Goal: Navigation & Orientation: Find specific page/section

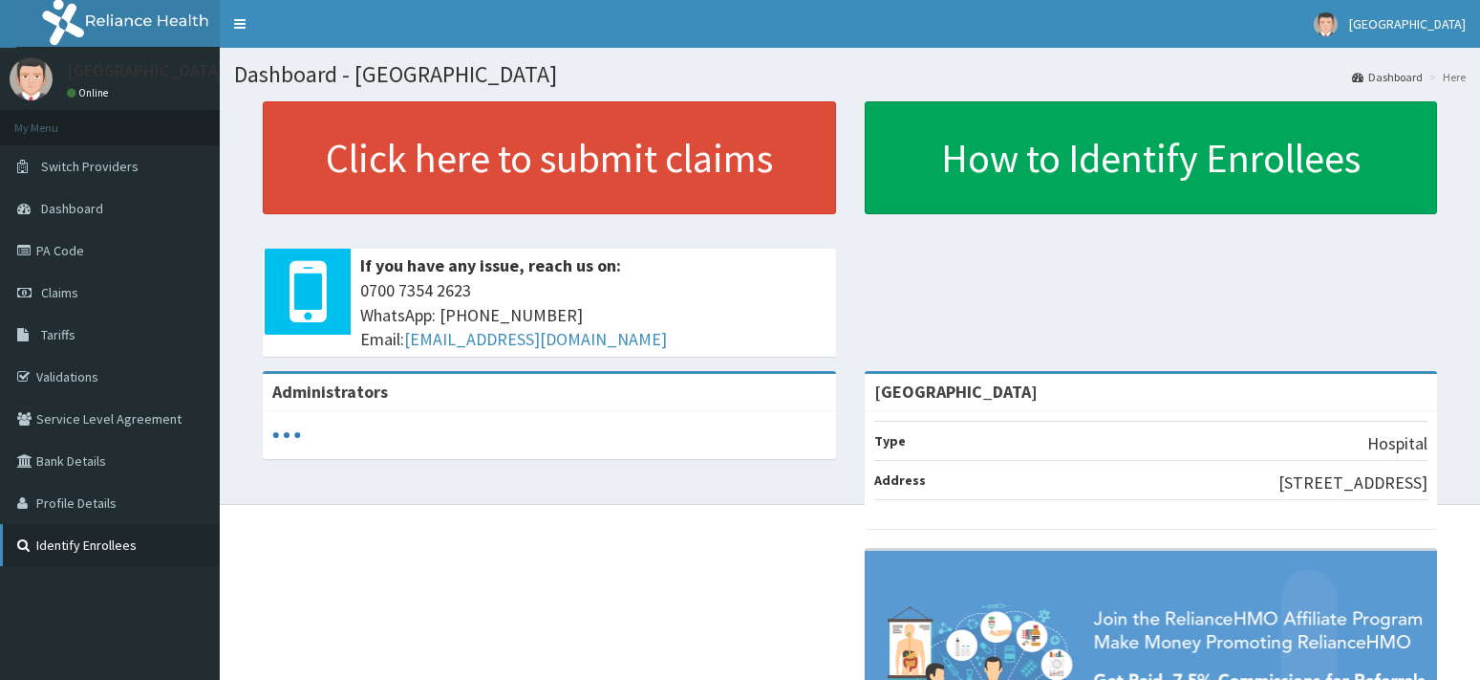
click at [164, 529] on link "Identify Enrollees" at bounding box center [110, 545] width 220 height 42
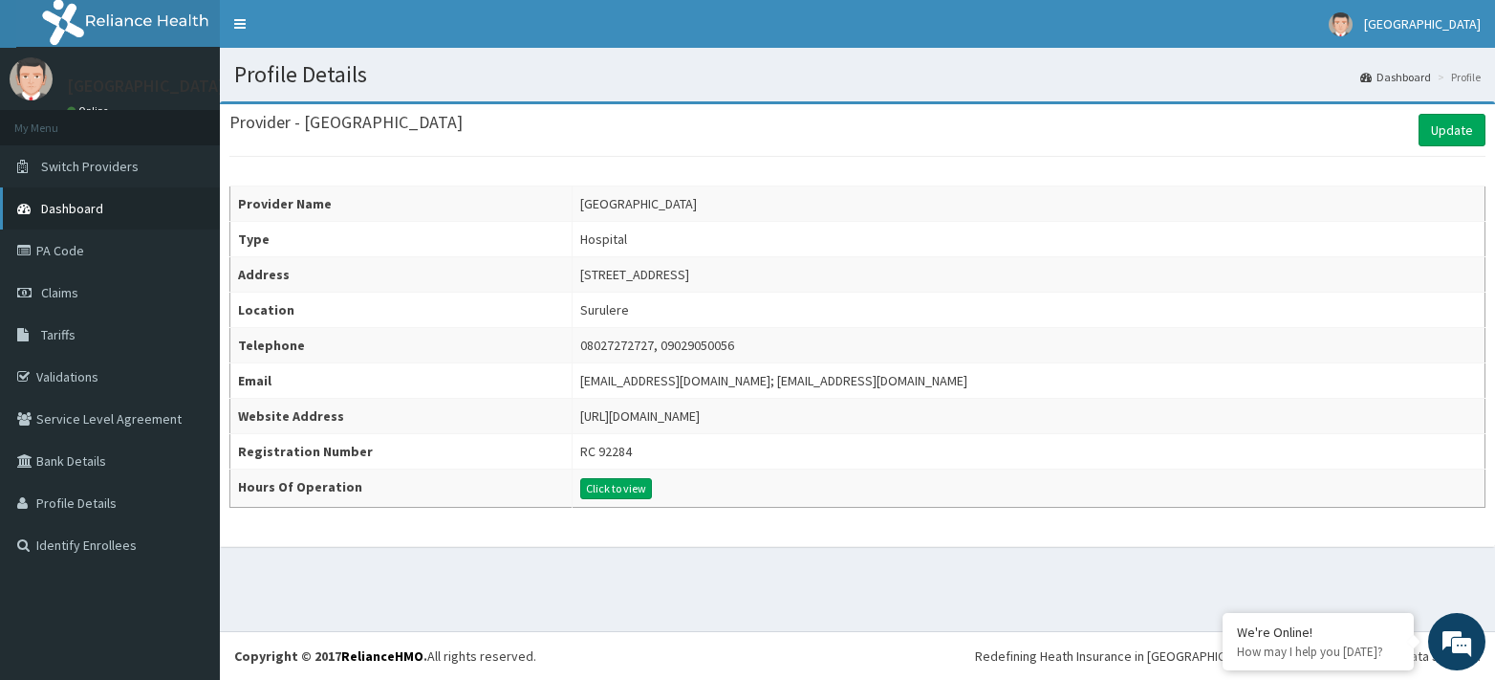
click at [95, 201] on span "Dashboard" at bounding box center [72, 208] width 62 height 17
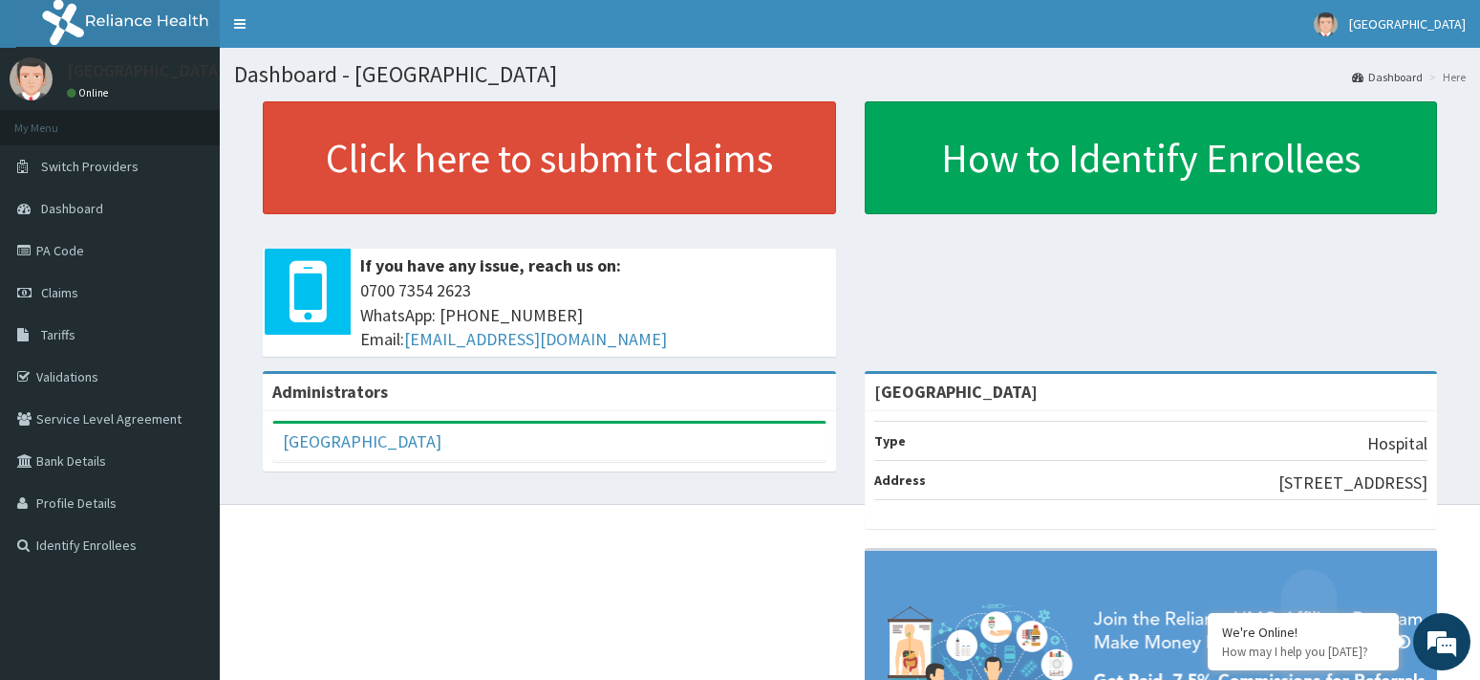
click at [612, 490] on div "Administrators Havana Hospital Full Name Havana Hospital Email Address billing@…" at bounding box center [850, 620] width 1232 height 499
drag, startPoint x: 1069, startPoint y: 228, endPoint x: 1065, endPoint y: 239, distance: 11.2
click at [1066, 237] on div "Click here to submit claims If you have any issue, reach us on: 0700 7354 2623 …" at bounding box center [850, 236] width 1232 height 270
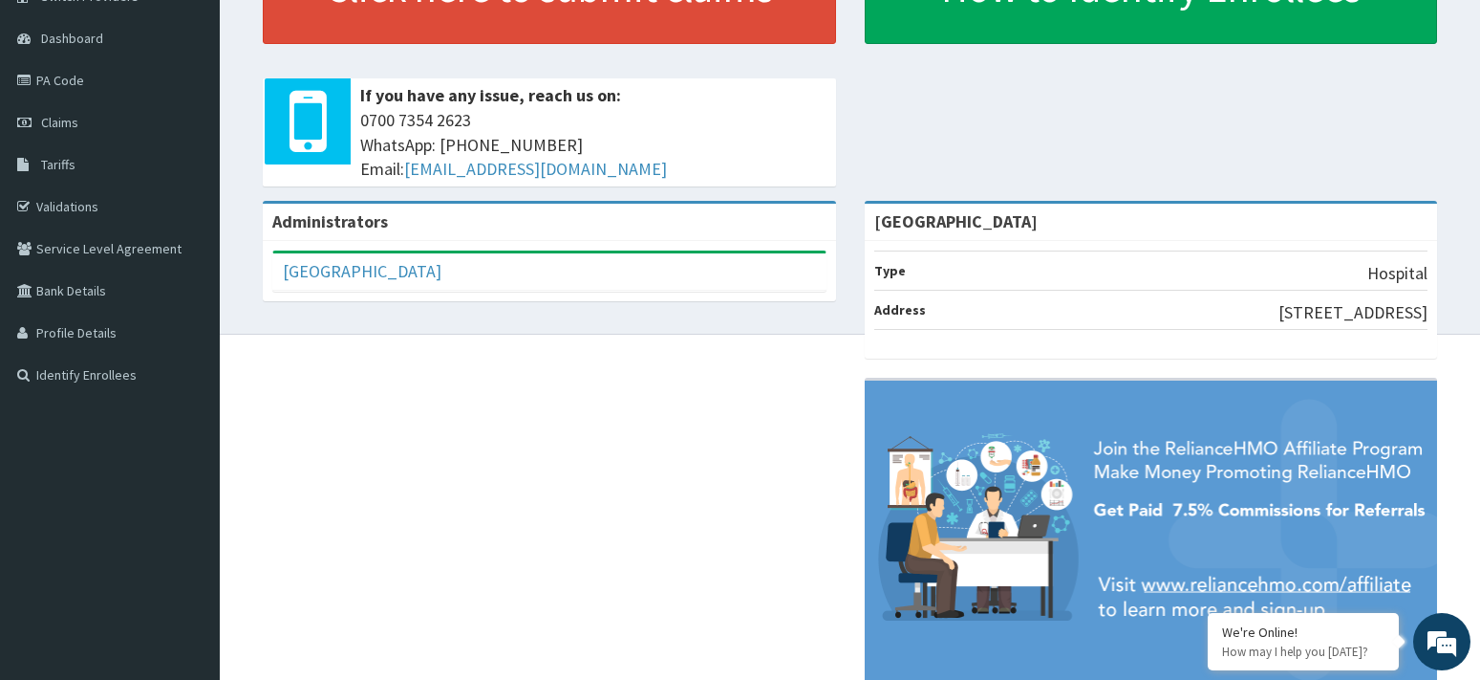
scroll to position [179, 0]
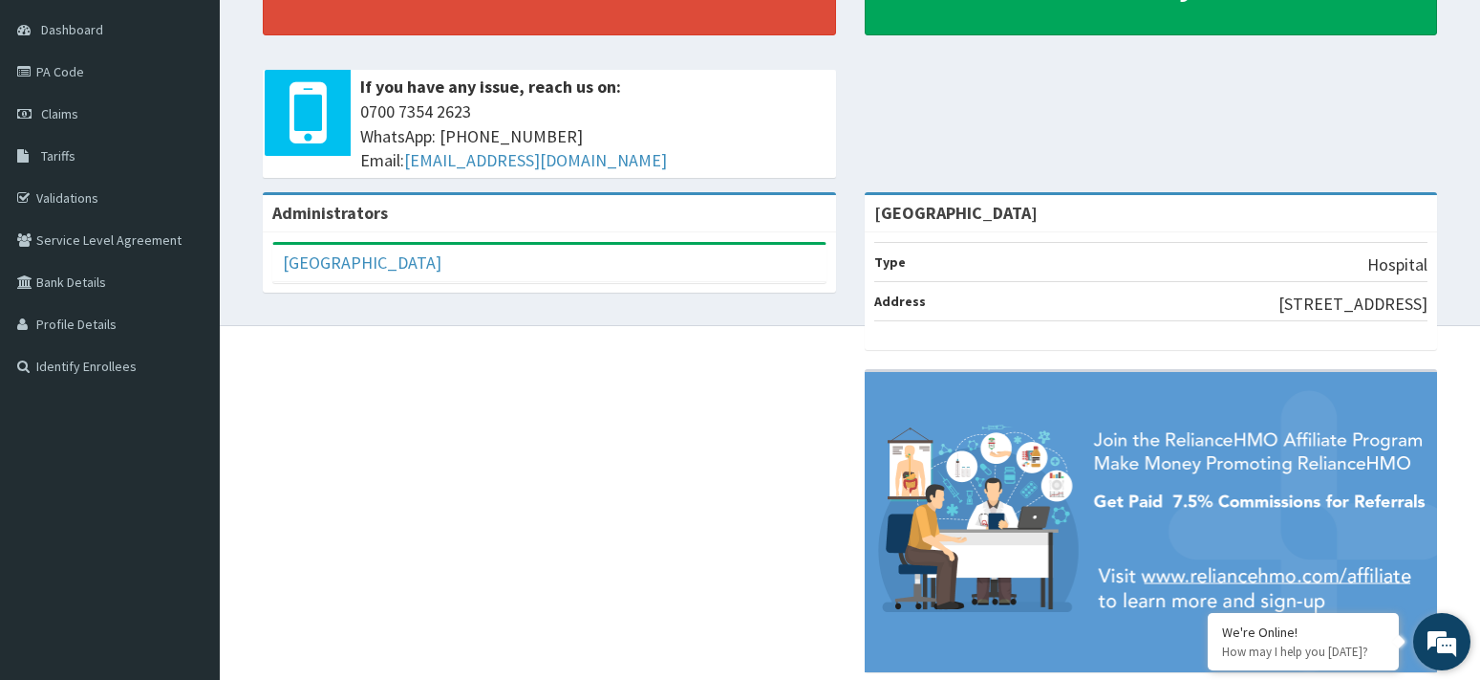
click at [1445, 654] on em at bounding box center [1442, 642] width 52 height 52
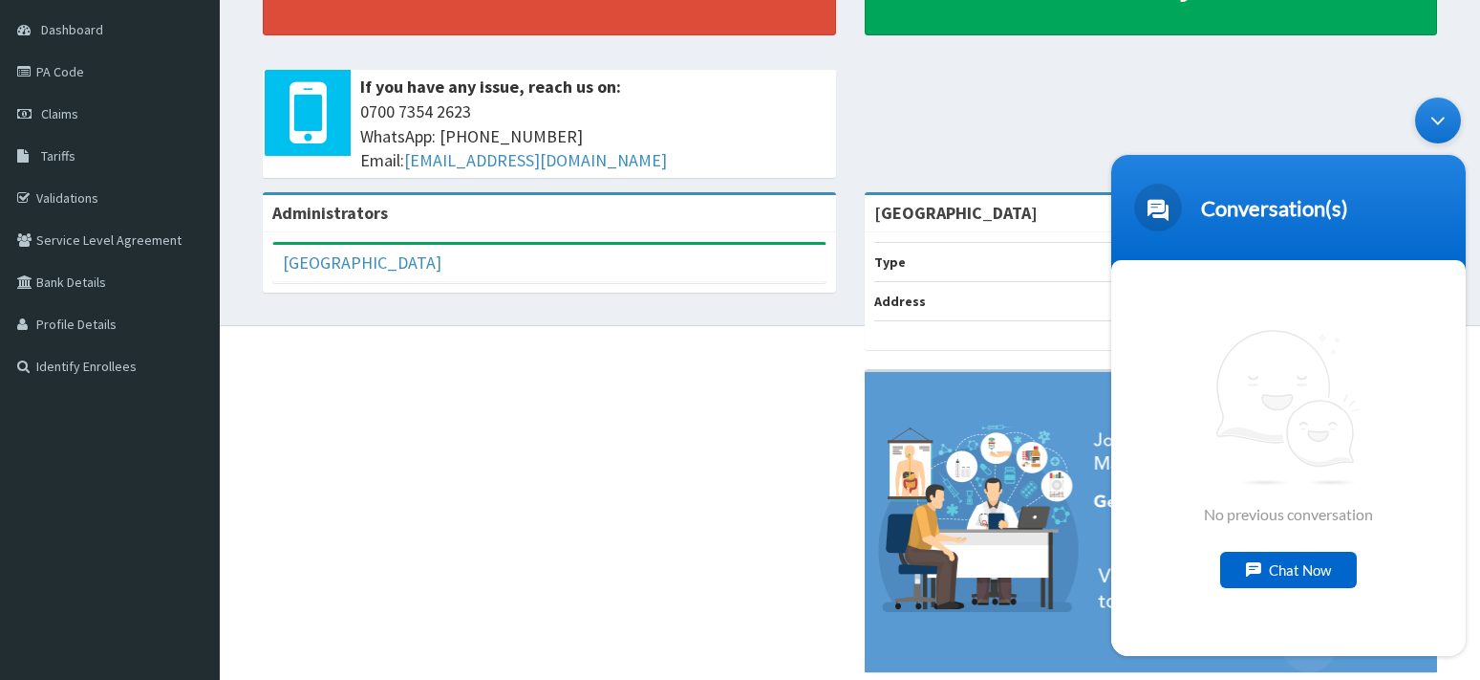
drag, startPoint x: 1436, startPoint y: 116, endPoint x: 1432, endPoint y: 90, distance: 26.2
click at [1434, 121] on div "Minimize live chat window" at bounding box center [1438, 120] width 46 height 46
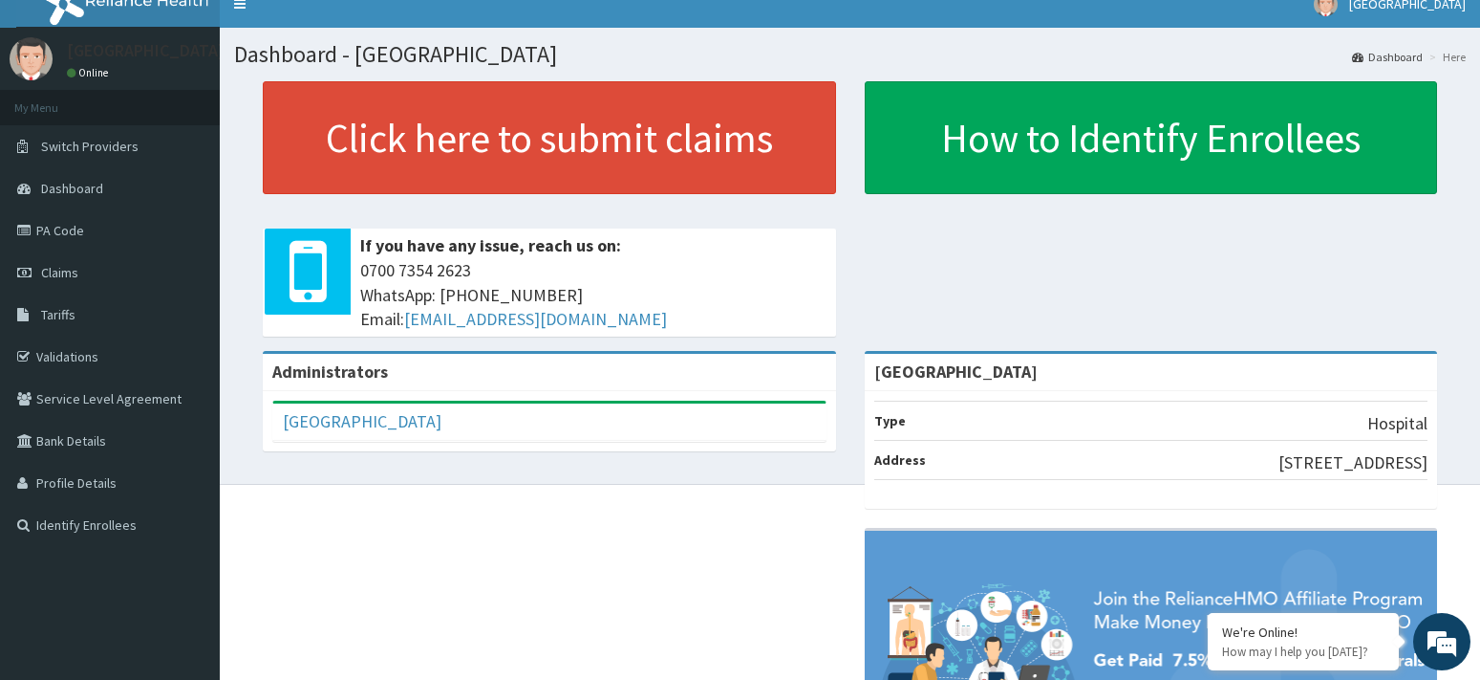
scroll to position [0, 0]
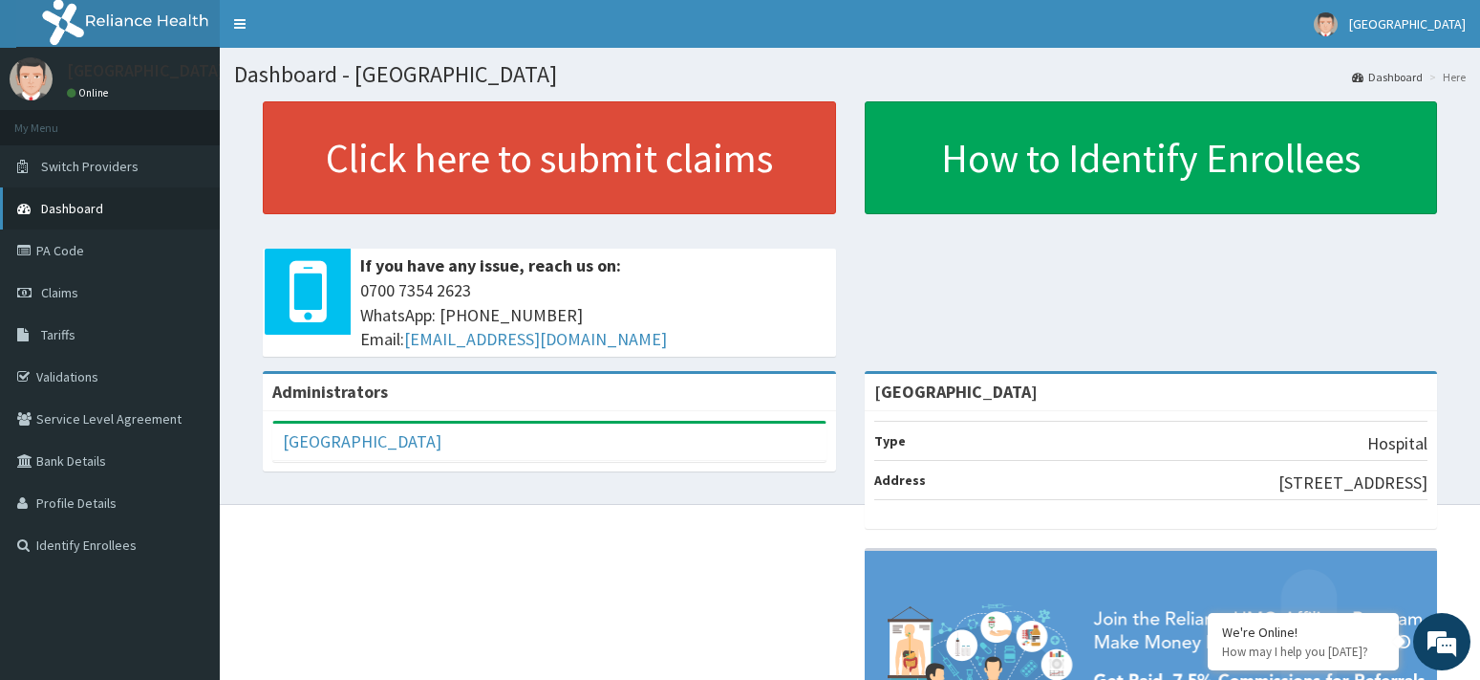
click at [113, 206] on link "Dashboard" at bounding box center [110, 208] width 220 height 42
click at [120, 195] on link "Dashboard" at bounding box center [110, 208] width 220 height 42
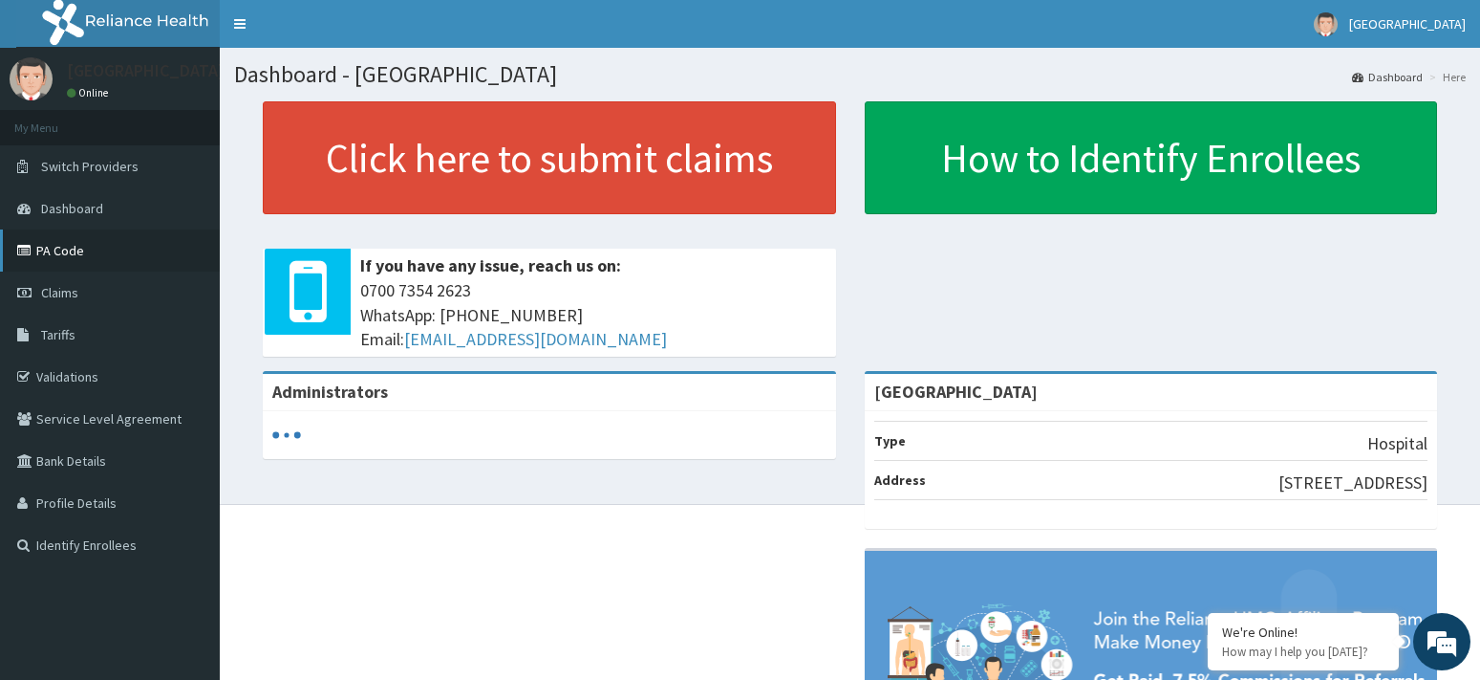
click at [113, 251] on link "PA Code" at bounding box center [110, 250] width 220 height 42
